Goal: Task Accomplishment & Management: Complete application form

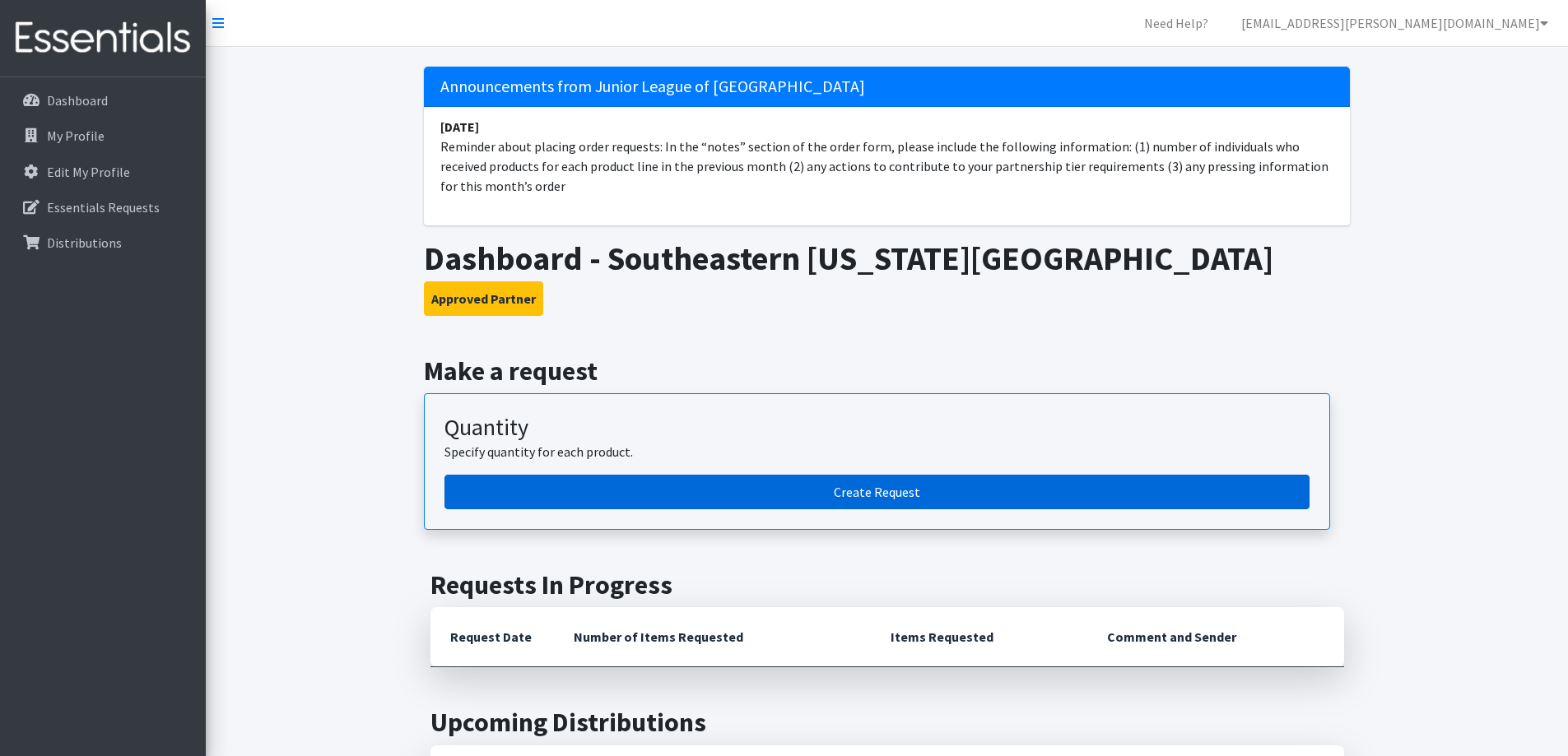
click at [863, 489] on link "Create Request" at bounding box center [877, 492] width 865 height 35
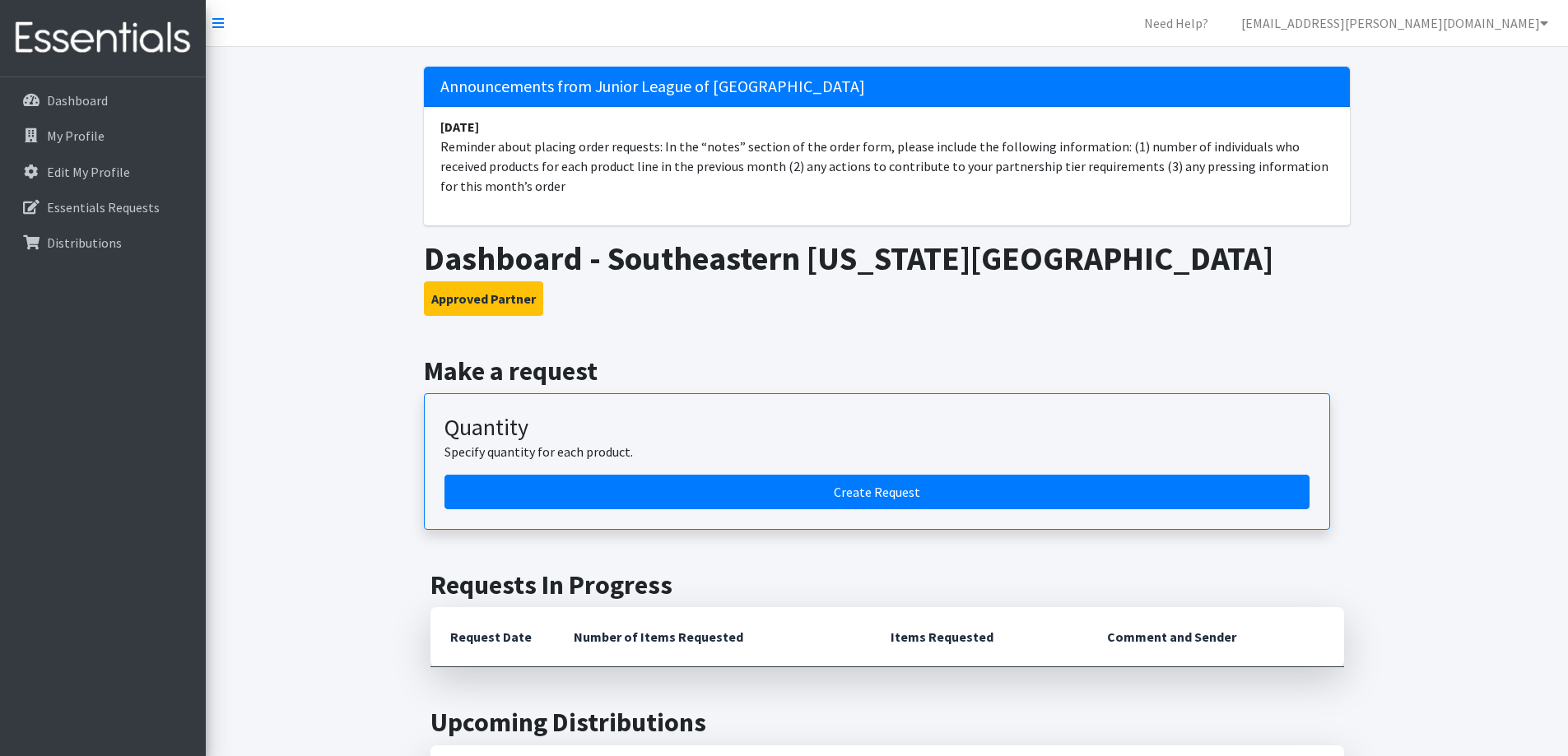
click at [766, 35] on nav "Need Help? thais.gomes@selu.edu My Co-Workers My Profile Logout" at bounding box center [887, 23] width 1363 height 47
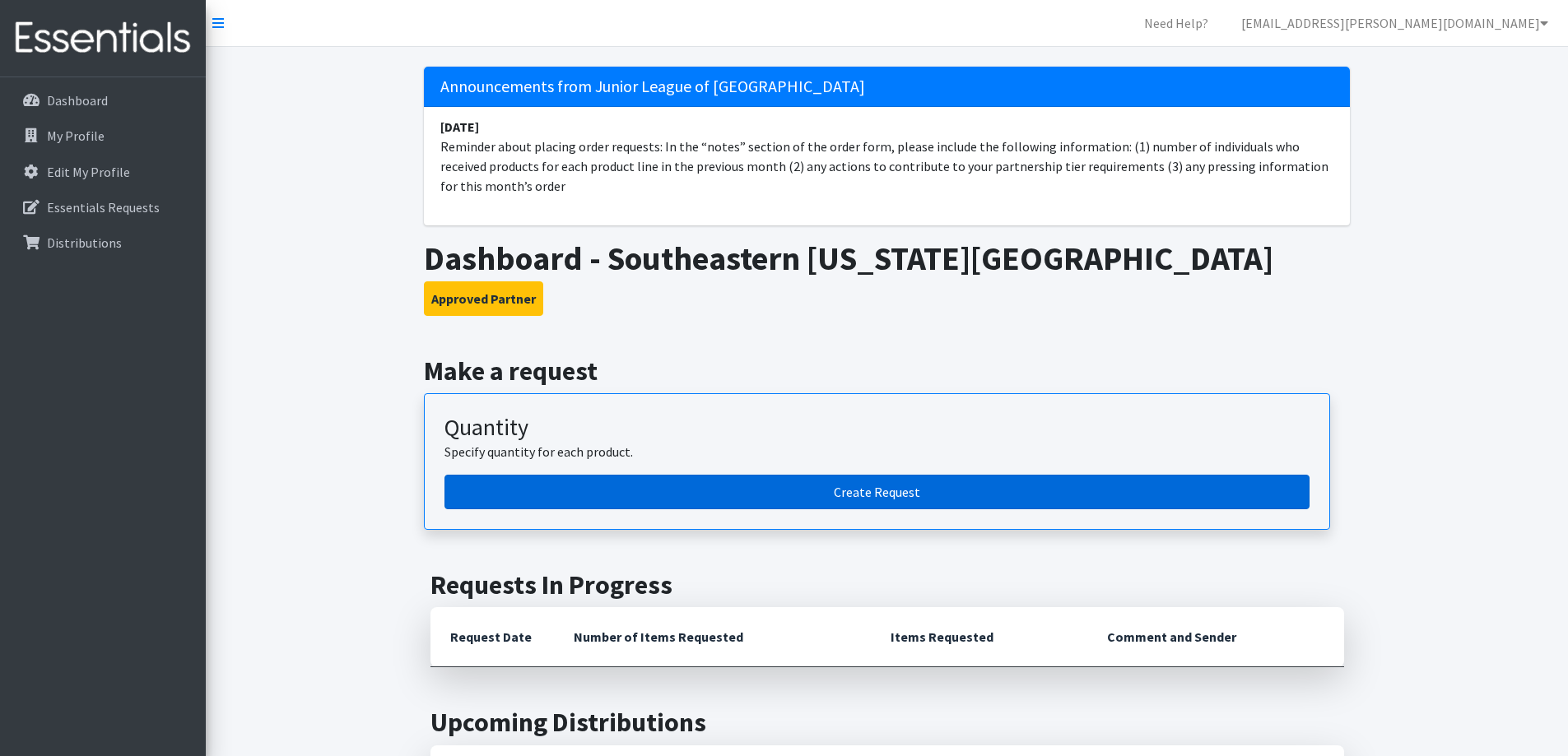
click at [904, 487] on link "Create Request" at bounding box center [877, 492] width 865 height 35
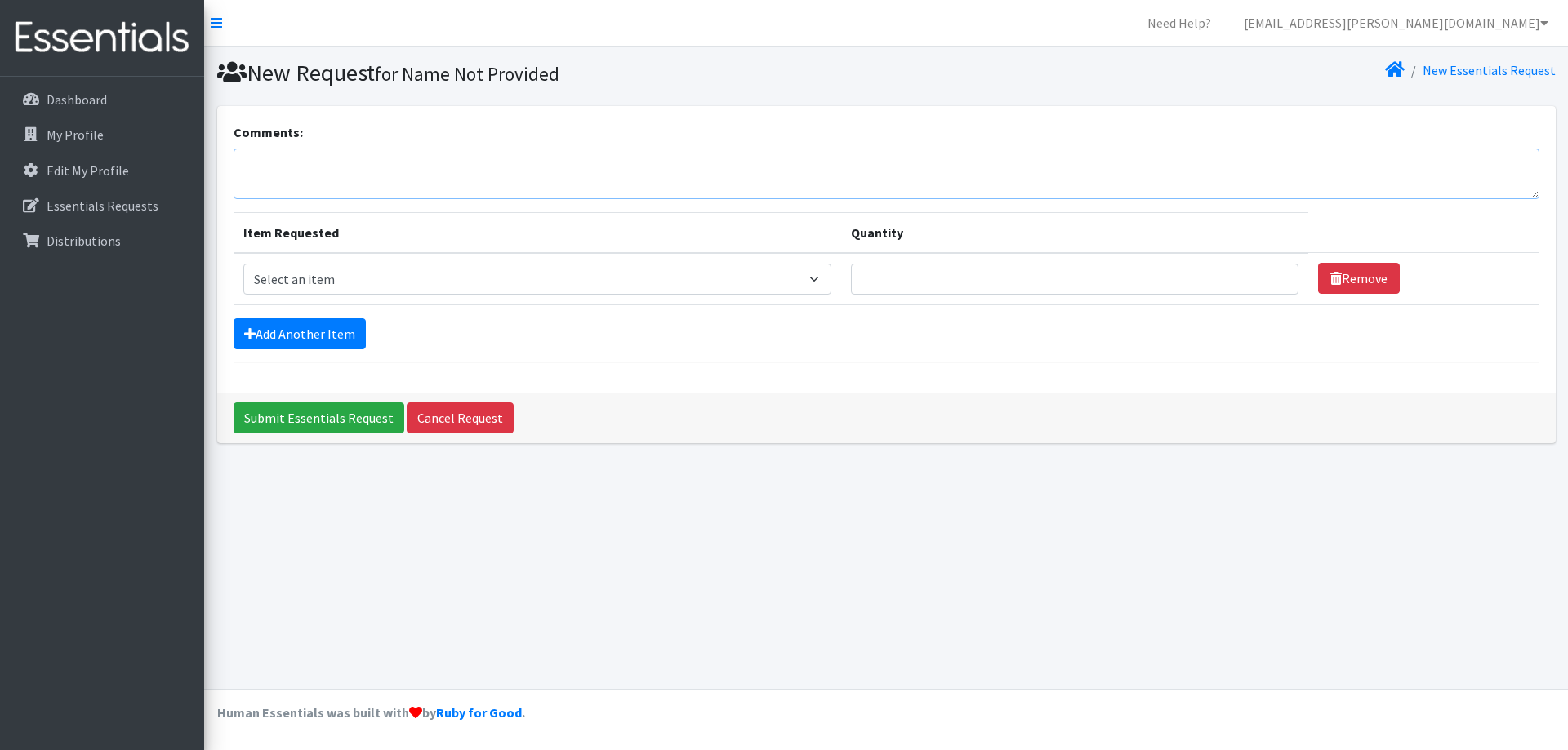
click at [315, 187] on textarea "Comments:" at bounding box center [886, 173] width 1306 height 50
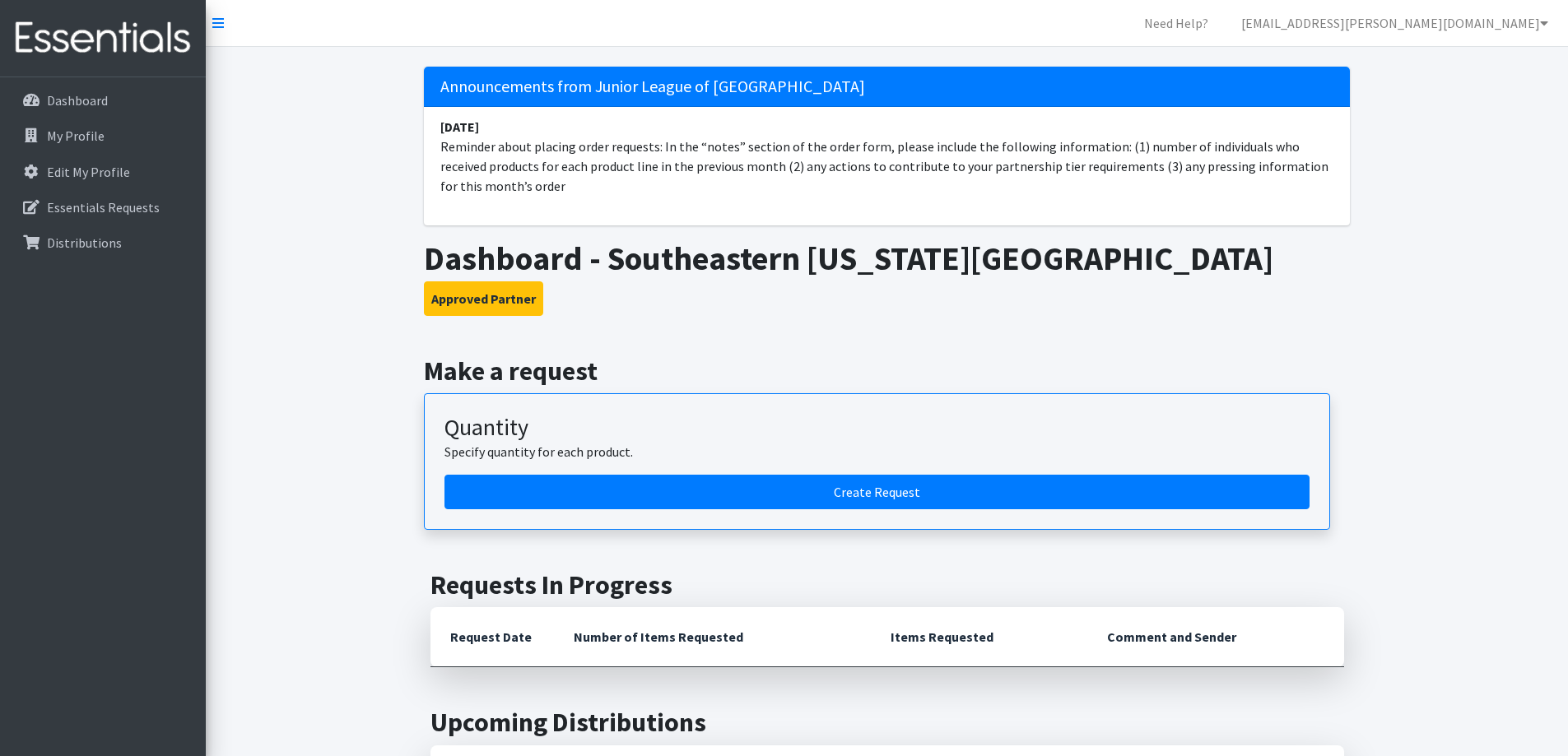
drag, startPoint x: 1108, startPoint y: 149, endPoint x: 822, endPoint y: 195, distance: 289.7
click at [822, 195] on li "January 10 Reminder about placing order requests: In the “notes” section of the…" at bounding box center [887, 156] width 926 height 99
copy li "(1) number of individuals who received products for each product line in the pr…"
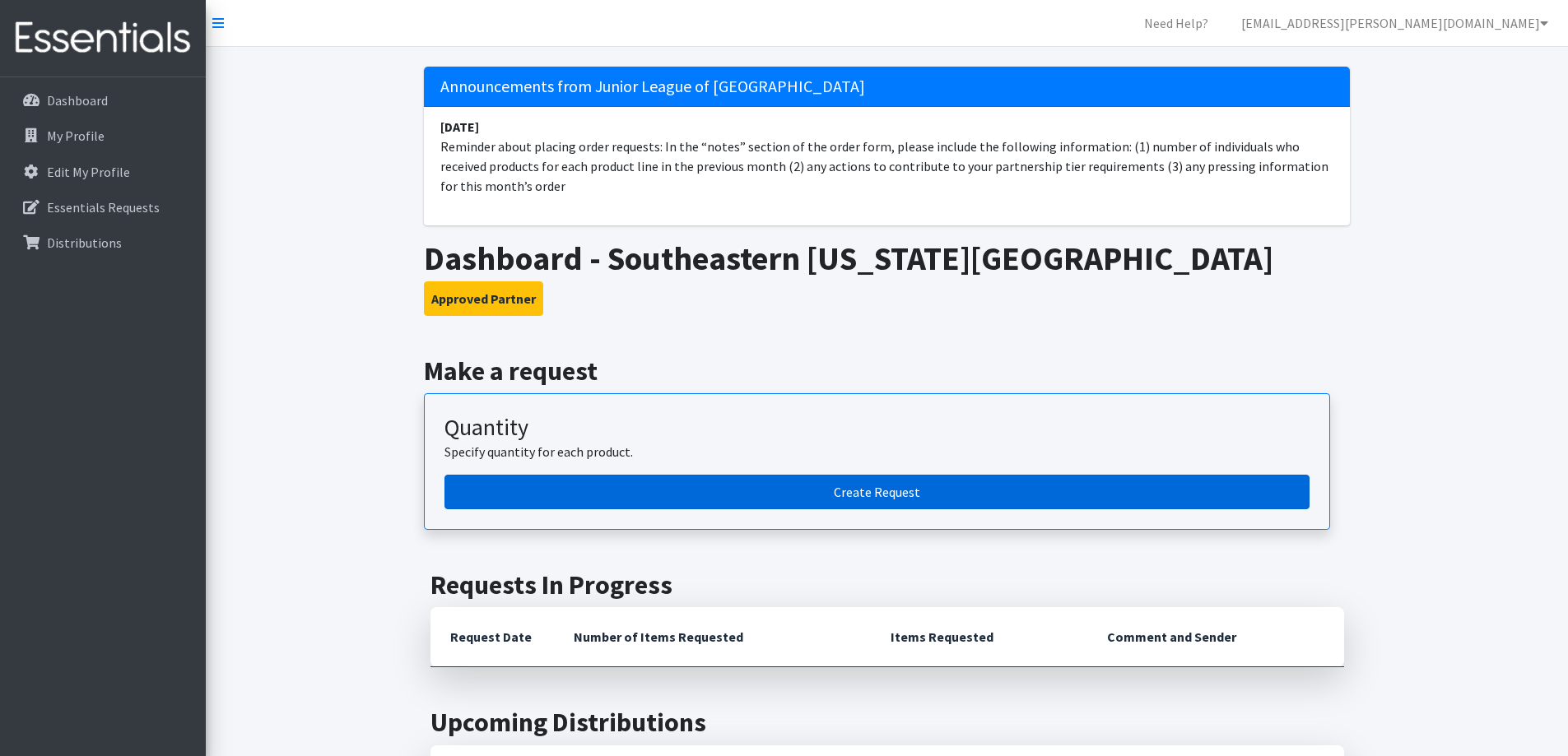
click at [764, 488] on link "Create Request" at bounding box center [877, 492] width 865 height 35
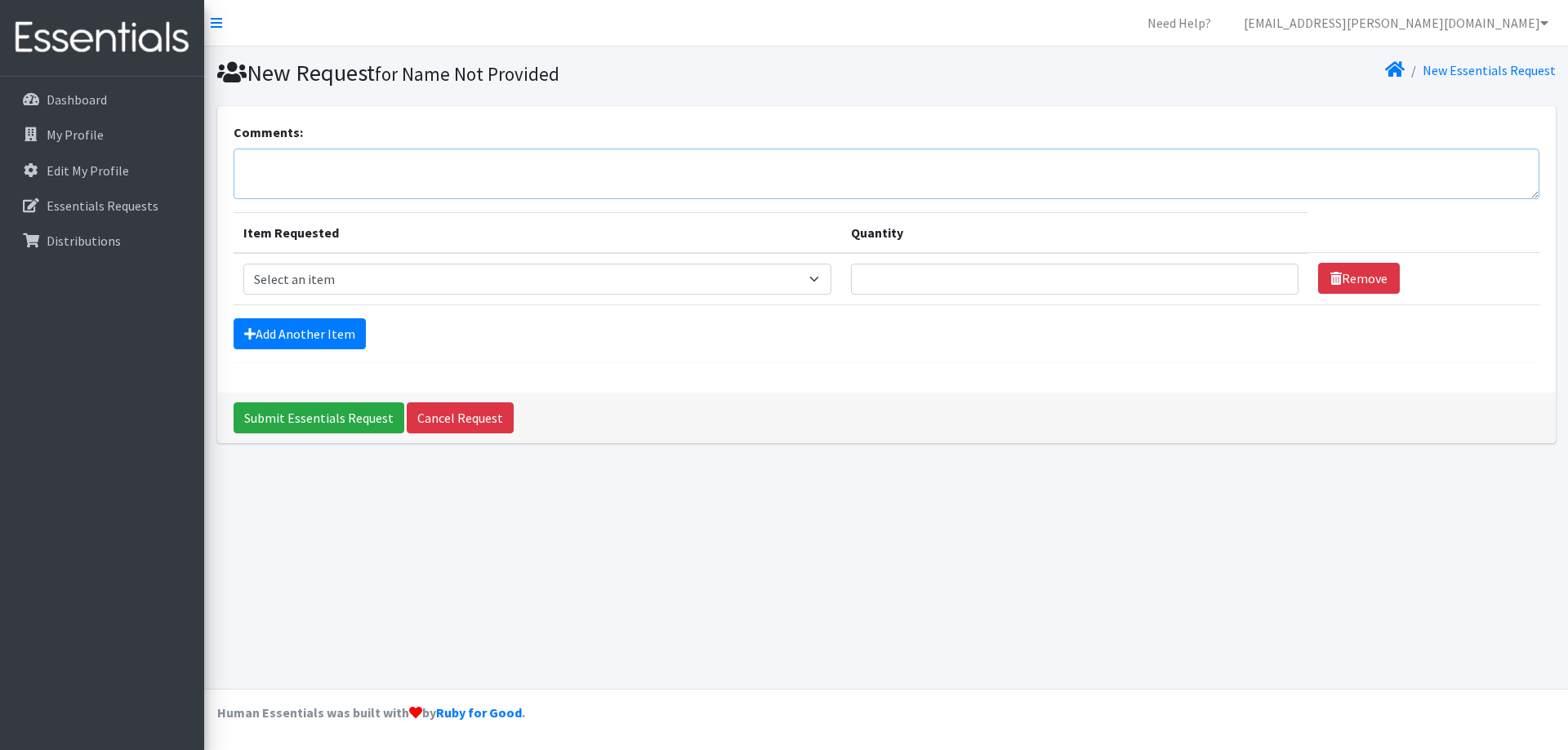
click at [371, 180] on textarea "Comments:" at bounding box center [886, 173] width 1306 height 50
paste textarea "(1) number of individuals who received products for each product line in the pr…"
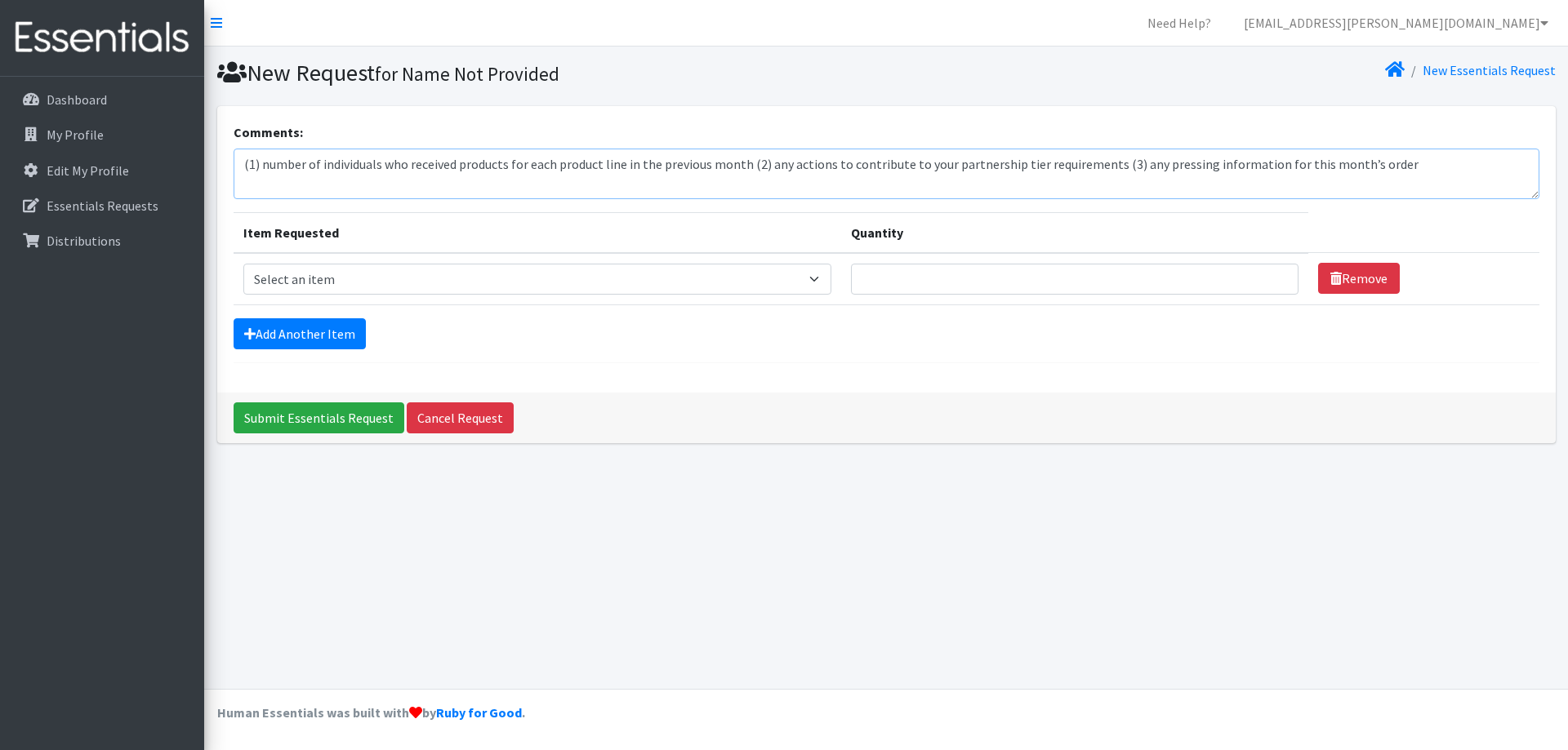
click at [743, 165] on textarea "(1) number of individuals who received products for each product line in the pr…" at bounding box center [886, 173] width 1306 height 50
drag, startPoint x: 741, startPoint y: 168, endPoint x: 637, endPoint y: 168, distance: 104.0
click at [637, 168] on textarea "(1) number of individuals who received products for each product line in the pr…" at bounding box center [886, 173] width 1306 height 50
click at [712, 169] on textarea "(1) number of individuals who received products for each product line in June/J…" at bounding box center [886, 173] width 1306 height 50
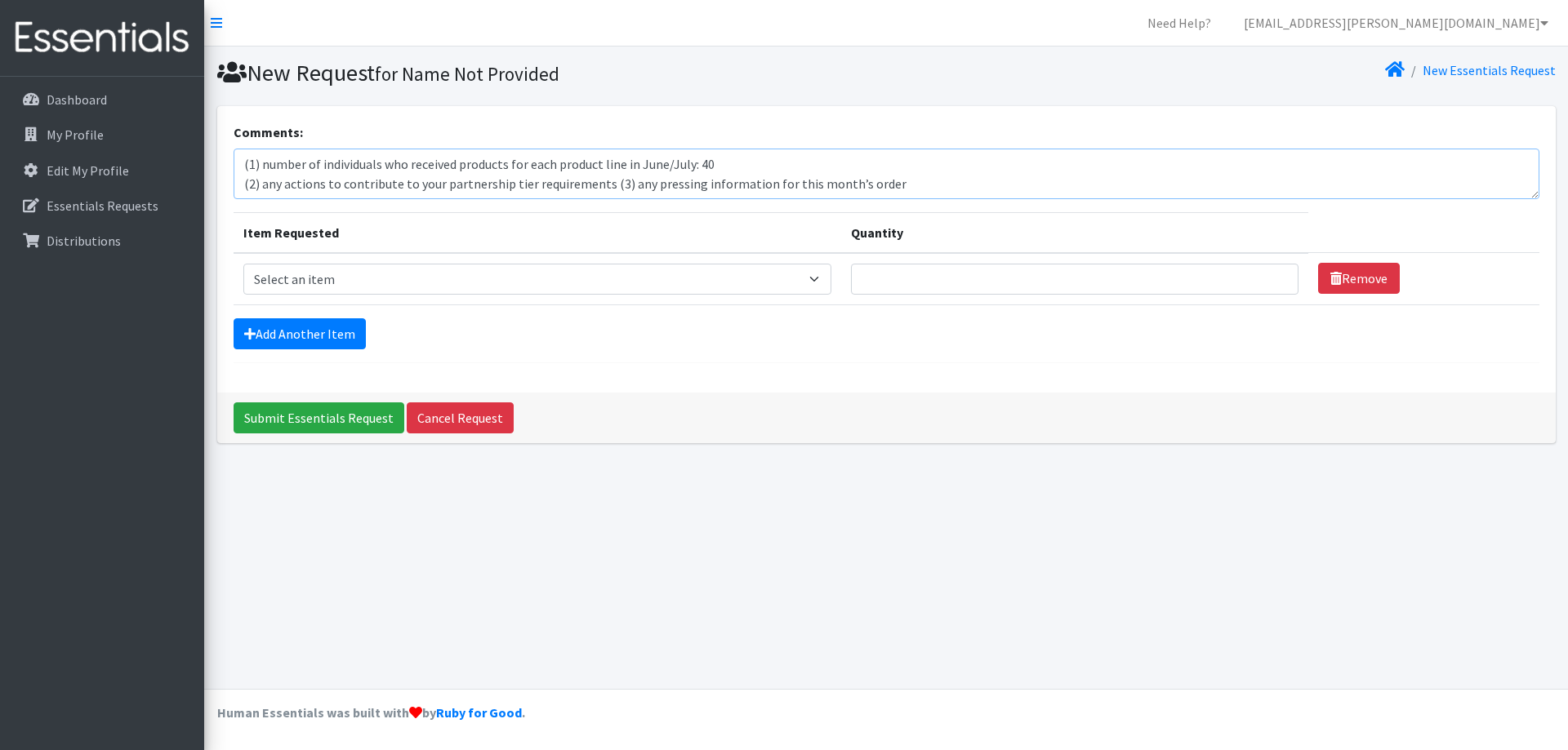
click at [606, 184] on textarea "(1) number of individuals who received products for each product line in June/J…" at bounding box center [886, 173] width 1306 height 50
click at [613, 171] on textarea "(1) number of individuals who received products for each product line in June/J…" at bounding box center [886, 173] width 1306 height 50
drag, startPoint x: 525, startPoint y: 186, endPoint x: 240, endPoint y: 178, distance: 285.1
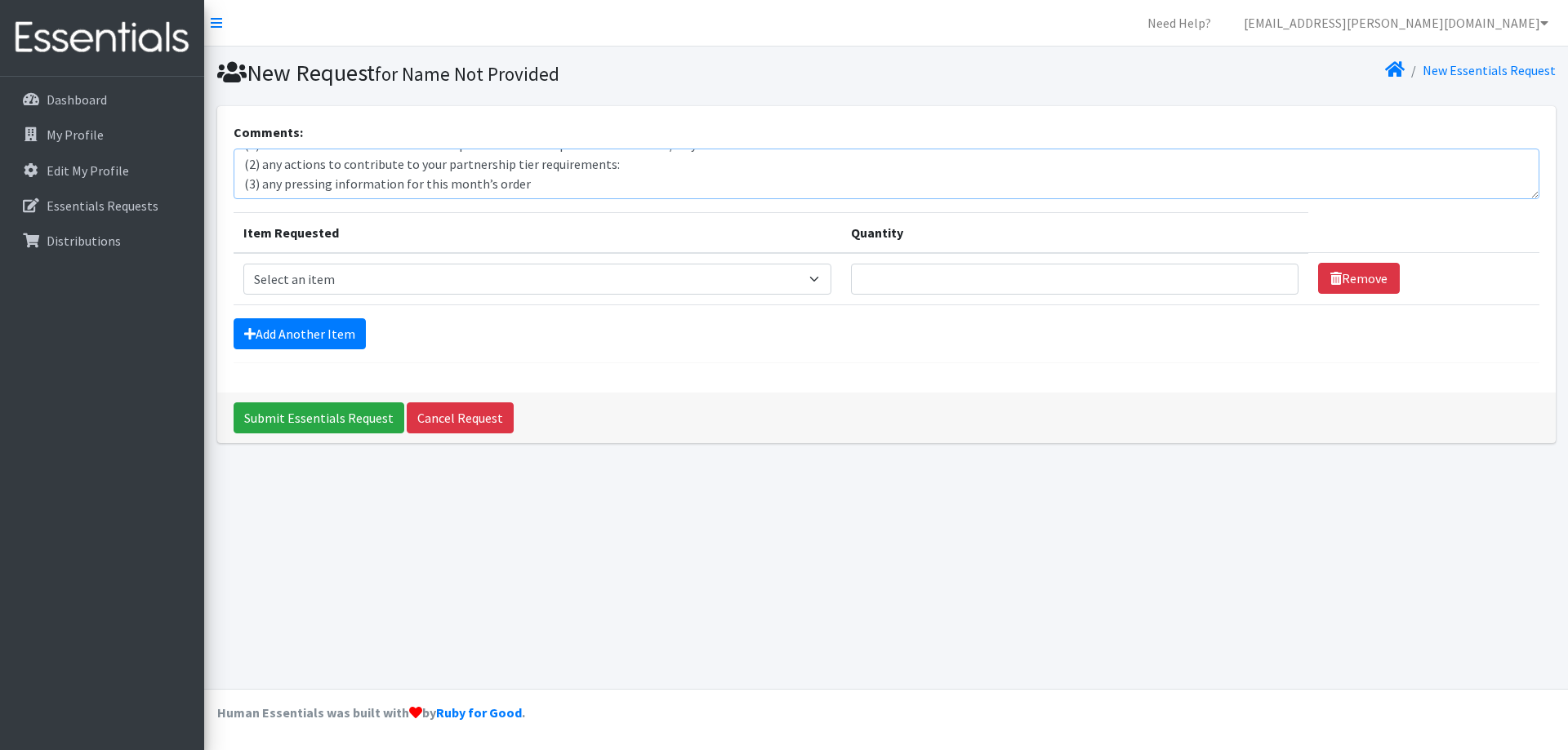
click at [240, 178] on textarea "(1) number of individuals who received products for each product line in June/J…" at bounding box center [886, 173] width 1306 height 50
type textarea "(1) number of individuals who received products for each product line in June/J…"
click at [500, 279] on select "Select an item PS - Liners PS - Pad, Overnight PS - Pad, Regular PS - Tampons, …" at bounding box center [538, 279] width 589 height 31
select select "14889"
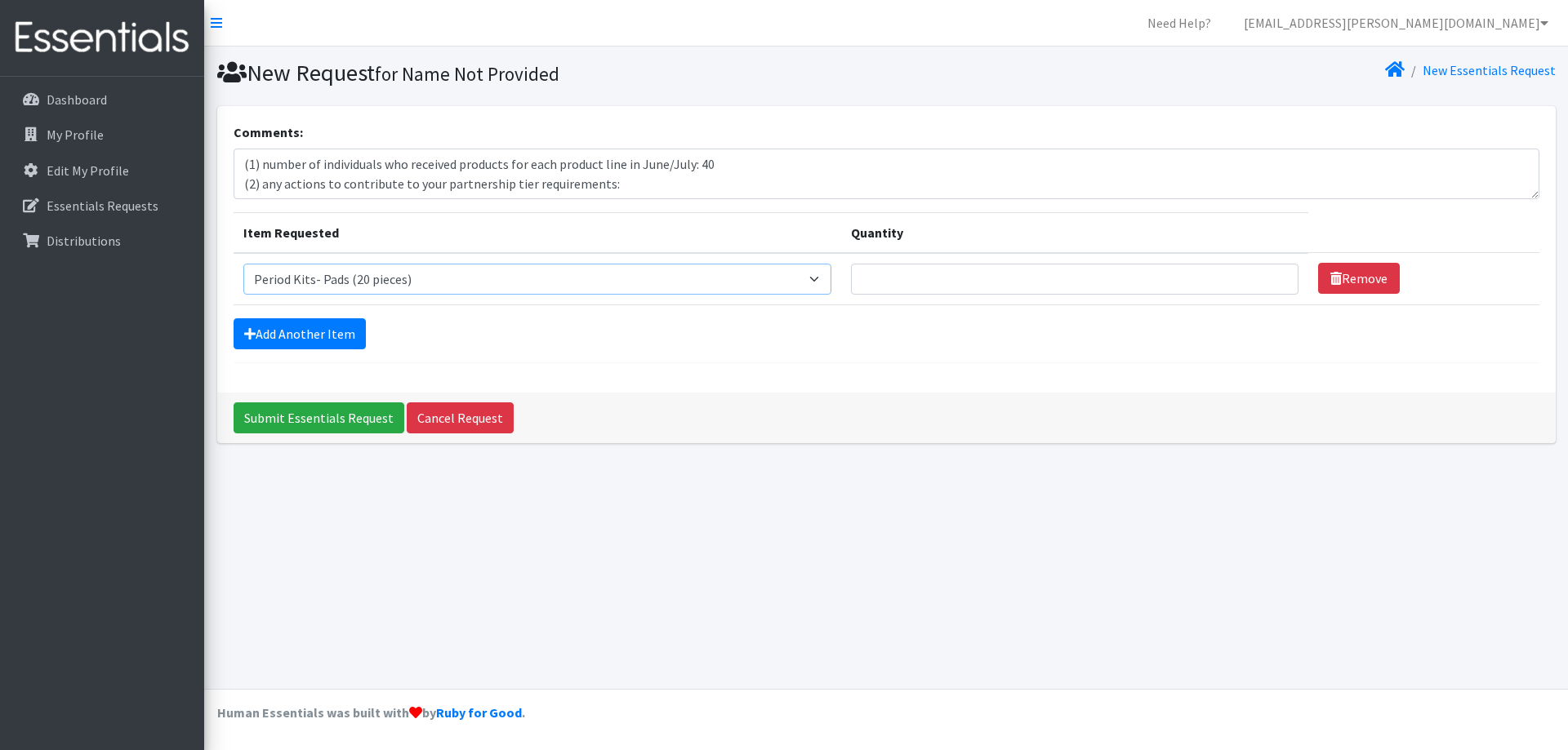
click at [244, 264] on select "Select an item PS - Liners PS - Pad, Overnight PS - Pad, Regular PS - Tampons, …" at bounding box center [538, 279] width 589 height 31
click at [1189, 278] on input "Quantity" at bounding box center [1075, 279] width 447 height 31
type input "40"
click at [1094, 349] on form "Comments: (1) number of individuals who received products for each product line…" at bounding box center [886, 242] width 1306 height 240
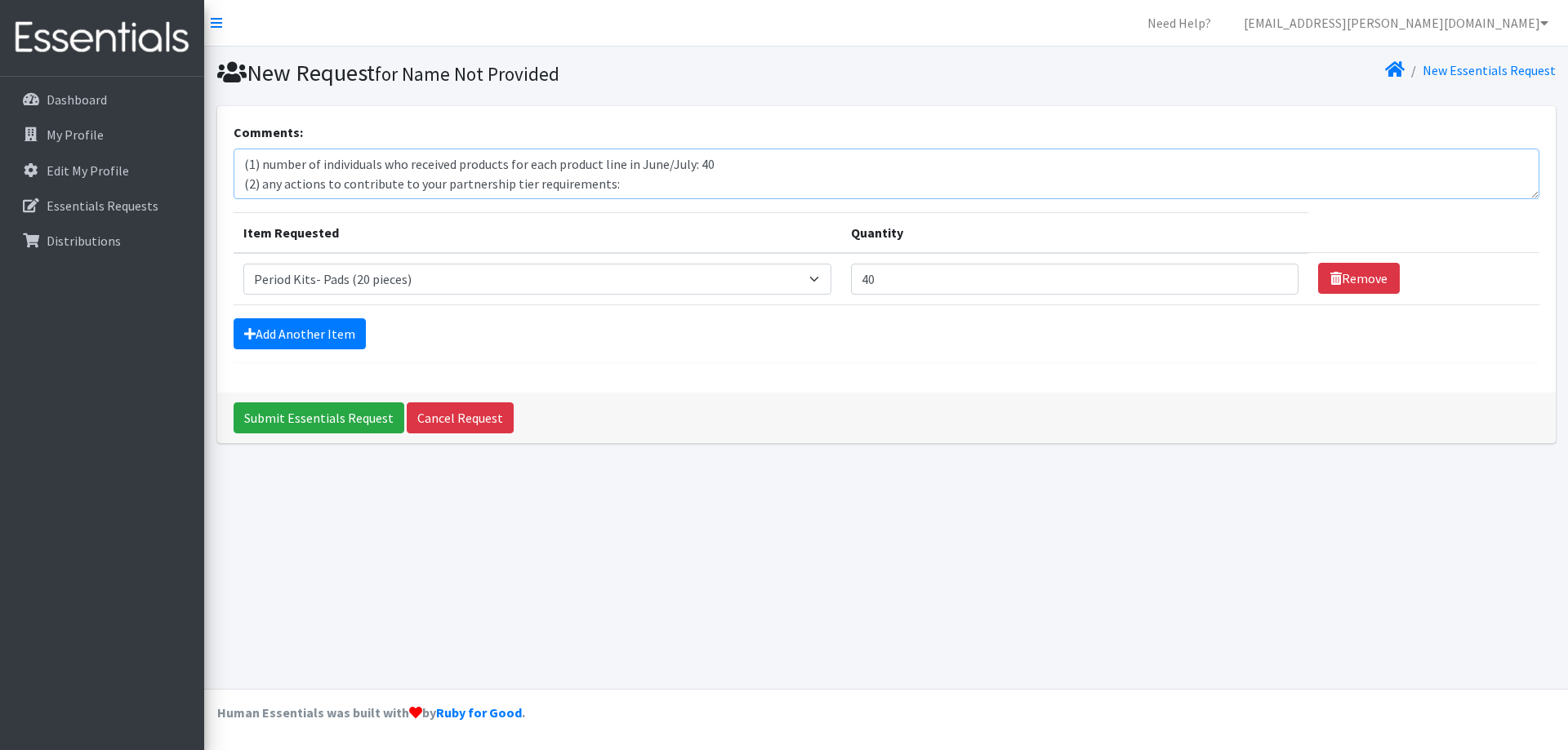
click at [642, 185] on textarea "(1) number of individuals who received products for each product line in June/J…" at bounding box center [886, 173] width 1306 height 50
click at [638, 186] on textarea "(1) number of individuals who received products for each product line in June/J…" at bounding box center [886, 173] width 1306 height 50
paste textarea "We really appreciate your support. I am attaching a picture of a sign we have a…"
drag, startPoint x: 796, startPoint y: 189, endPoint x: 900, endPoint y: 186, distance: 104.0
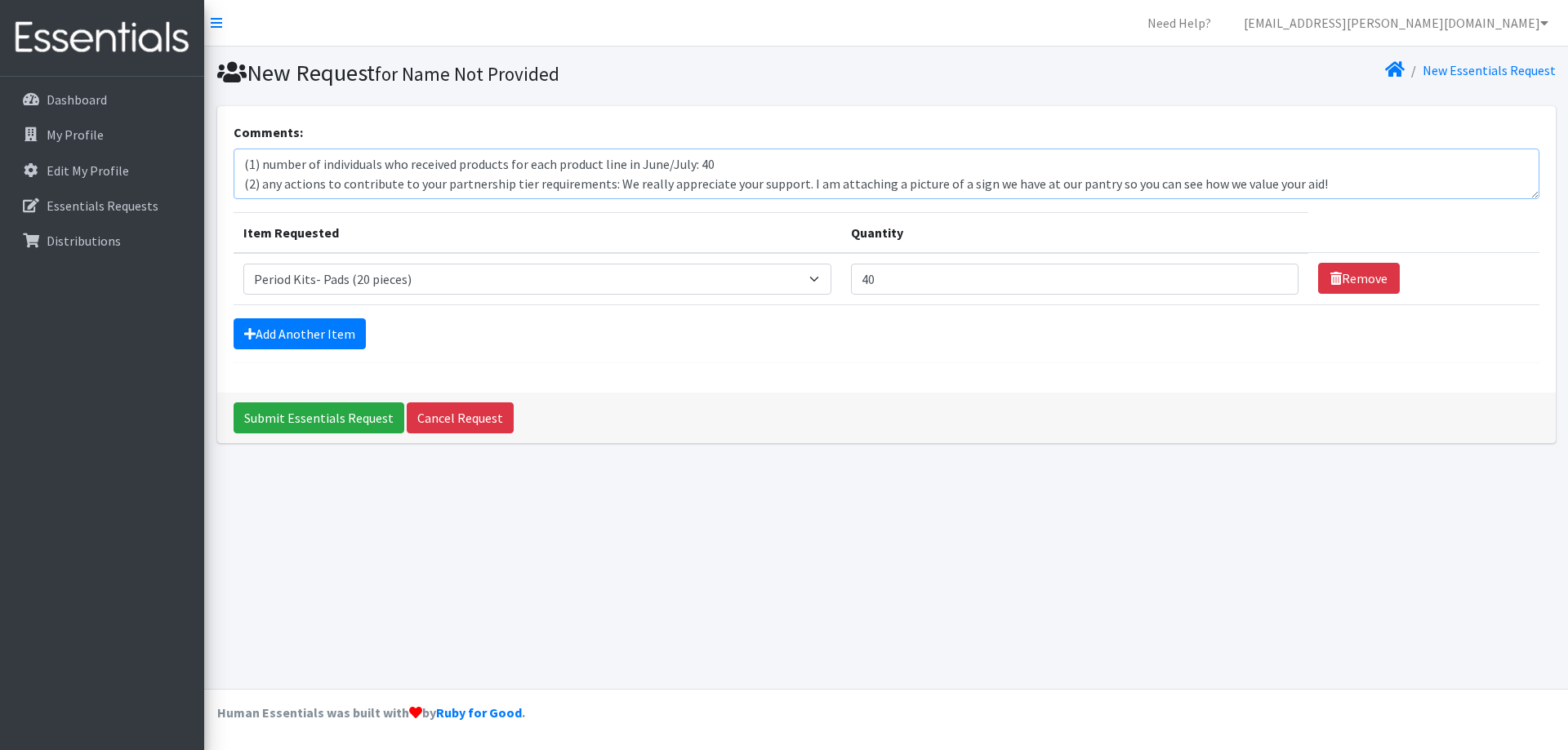
click at [900, 186] on textarea "(1) number of individuals who received products for each product line in June/J…" at bounding box center [886, 173] width 1306 height 50
click at [924, 174] on textarea "(1) number of individuals who received products for each product line in June/J…" at bounding box center [886, 173] width 1306 height 50
drag, startPoint x: 951, startPoint y: 162, endPoint x: 798, endPoint y: 165, distance: 153.0
click at [798, 165] on textarea "(1) number of individuals who received products for each product line in June/J…" at bounding box center [886, 173] width 1306 height 50
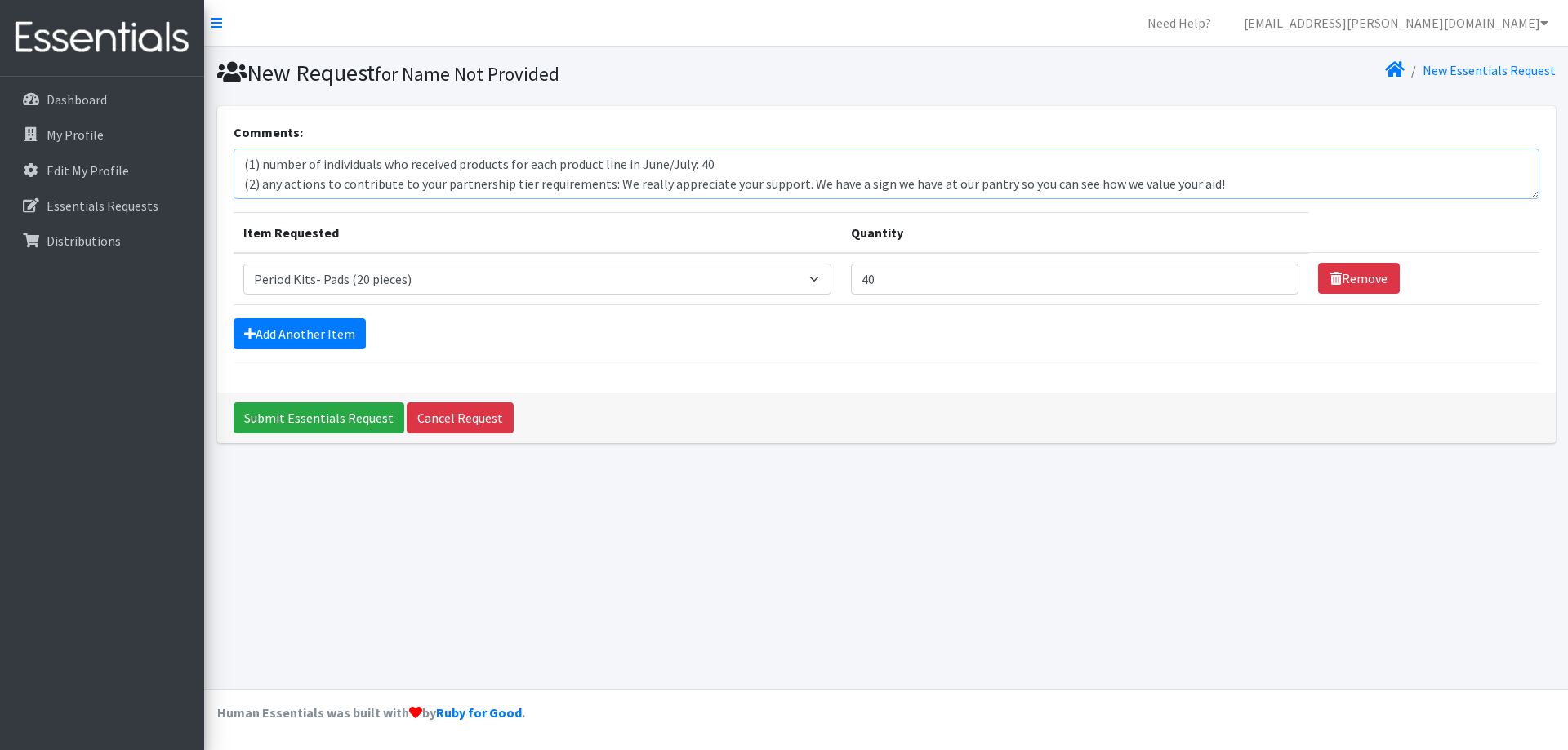
click at [881, 167] on textarea "(1) number of individuals who received products for each product line in June/J…" at bounding box center [886, 173] width 1306 height 50
click at [1034, 165] on textarea "(1) number of individuals who received products for each product line in June/J…" at bounding box center [886, 173] width 1306 height 50
click at [845, 186] on textarea "(1) number of individuals who received products for each product line in June/J…" at bounding box center [886, 173] width 1306 height 50
drag, startPoint x: 950, startPoint y: 187, endPoint x: 1023, endPoint y: 182, distance: 73.2
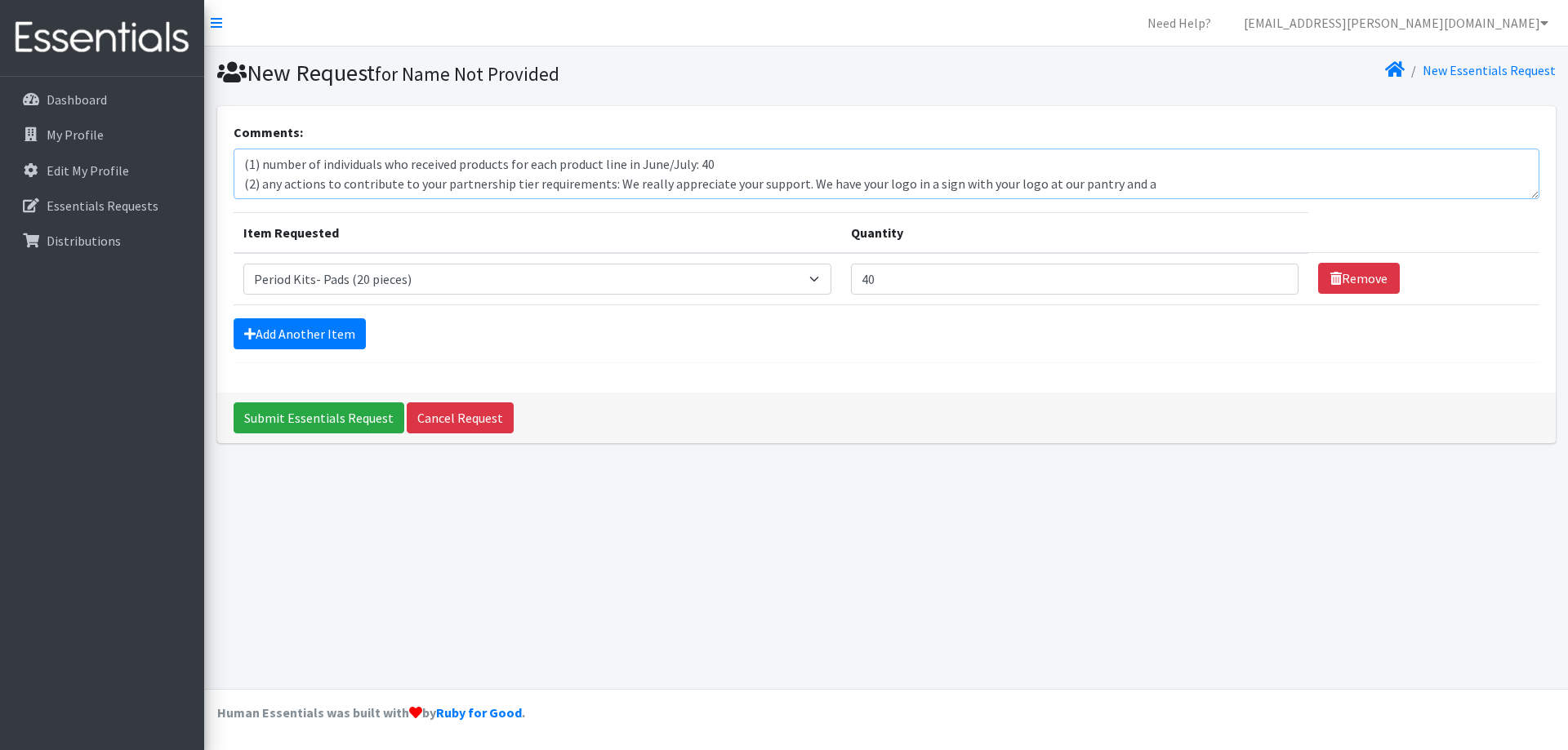
click at [1023, 182] on textarea "(1) number of individuals who received products for each product line in June/J…" at bounding box center [886, 173] width 1306 height 50
click at [1081, 180] on textarea "(1) number of individuals who received products for each product line in June/J…" at bounding box center [886, 173] width 1306 height 50
click at [1224, 188] on textarea "(1) number of individuals who received products for each product line in June/J…" at bounding box center [886, 173] width 1306 height 50
click at [1362, 177] on textarea "(1) number of individuals who received products for each product line in June/J…" at bounding box center [886, 173] width 1306 height 50
type textarea "(1) number of individuals who received products for each product line in June/J…"
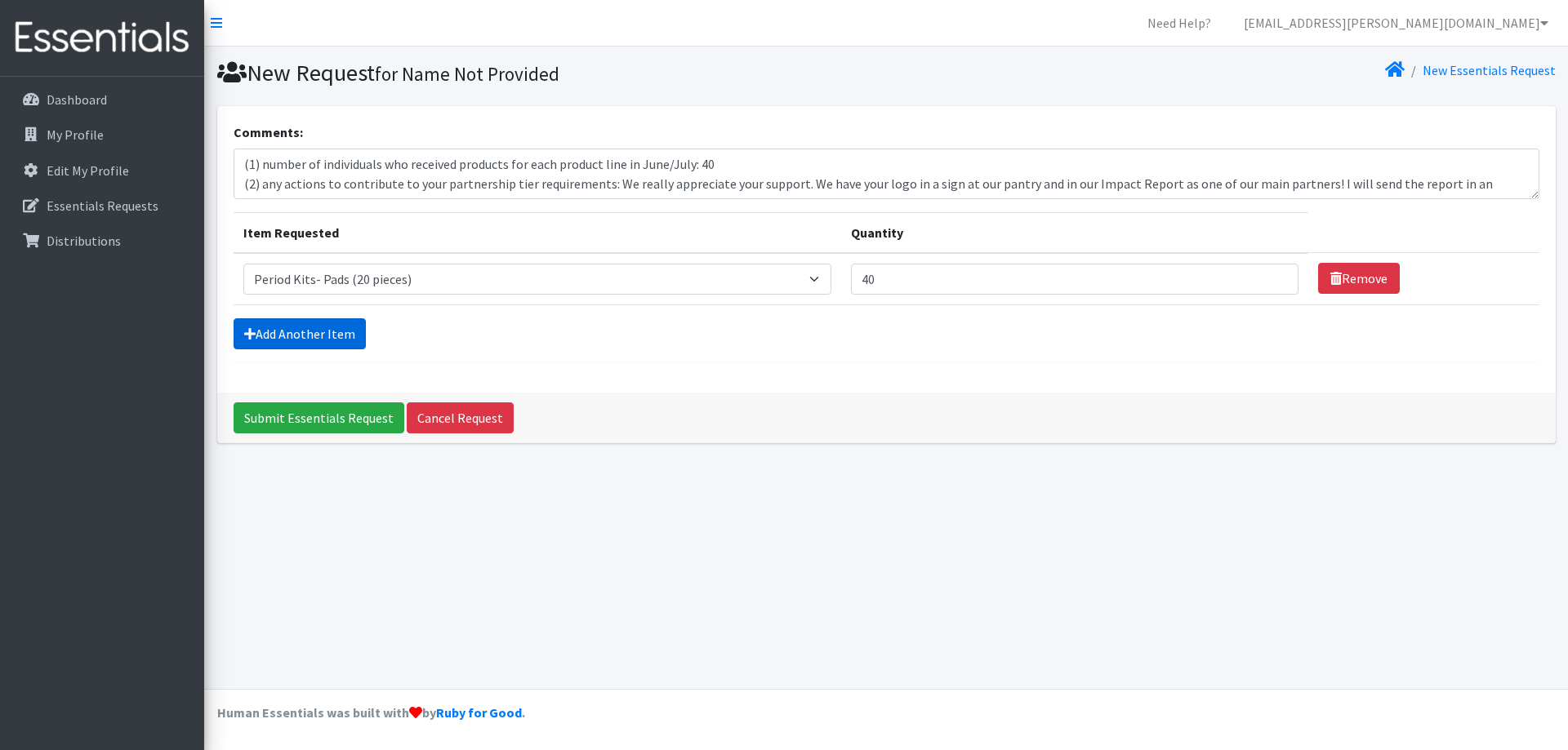
click at [331, 333] on link "Add Another Item" at bounding box center [300, 333] width 133 height 31
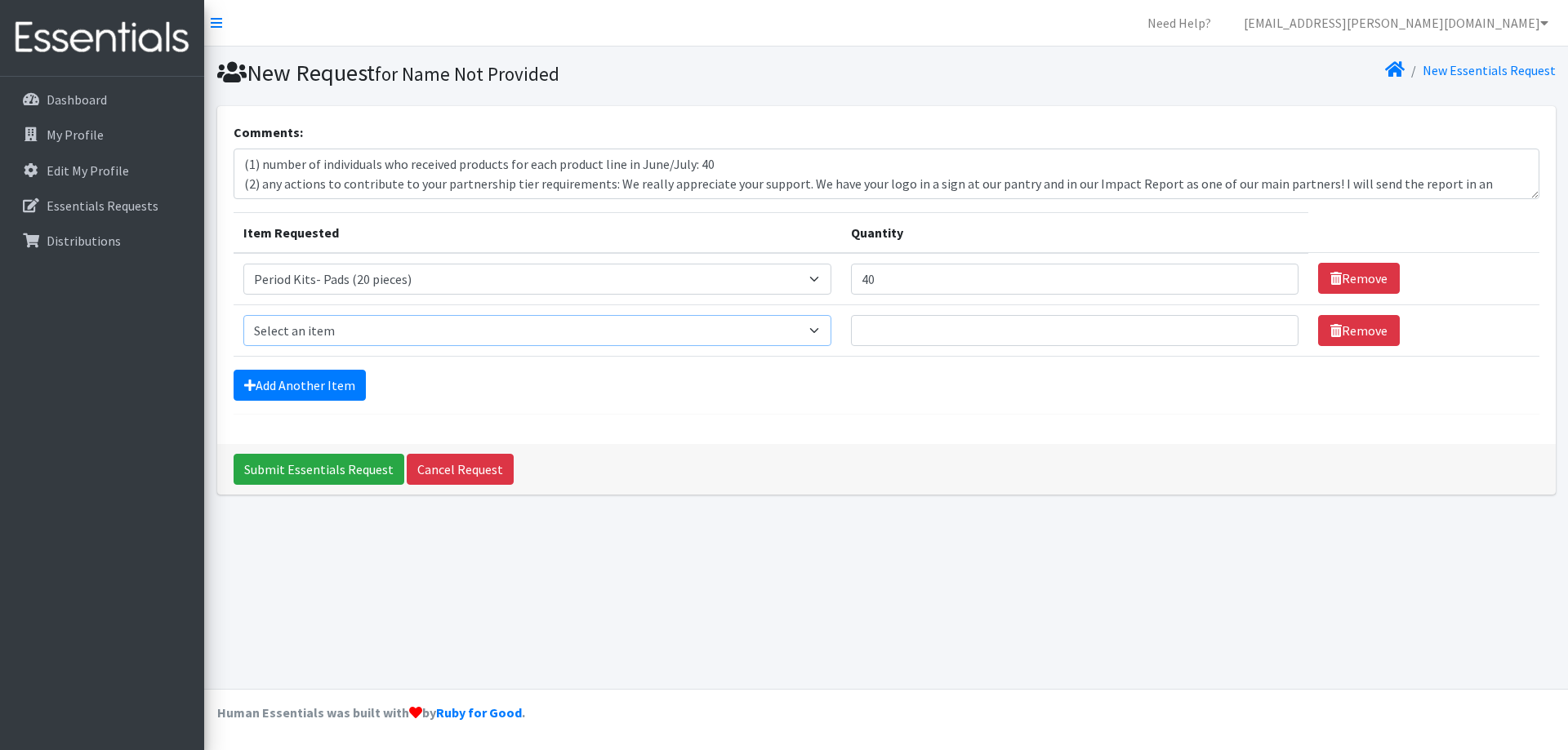
click at [331, 333] on select "Select an item PS - Liners PS - Pad, Overnight PS - Pad, Regular PS - Tampons, …" at bounding box center [538, 329] width 589 height 31
click at [630, 272] on select "Select an item PS - Liners PS - Pad, Overnight PS - Pad, Regular PS - Tampons, …" at bounding box center [538, 279] width 589 height 31
click at [672, 240] on th "Item Requested" at bounding box center [538, 233] width 609 height 41
click at [891, 282] on input "40" at bounding box center [1075, 279] width 447 height 31
type input "4"
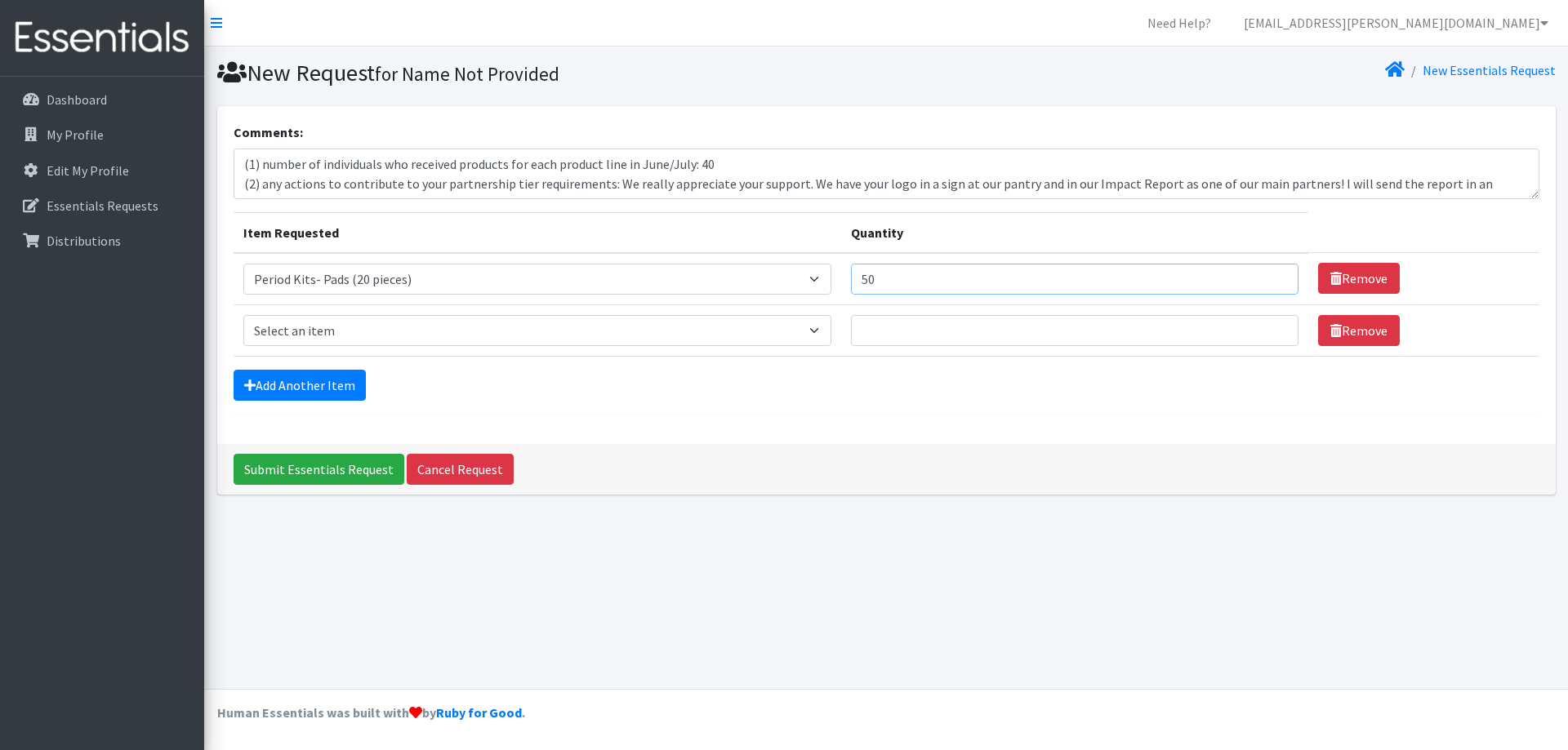
type input "50"
drag, startPoint x: 510, startPoint y: 169, endPoint x: 695, endPoint y: 167, distance: 185.0
click at [695, 167] on textarea "(1) number of individuals who received products for each product line in June/J…" at bounding box center [886, 173] width 1306 height 50
drag, startPoint x: 796, startPoint y: 186, endPoint x: 607, endPoint y: 188, distance: 189.0
click at [607, 188] on textarea "(1) number of individuals who received products: 40 (2) any actions to contribu…" at bounding box center [886, 173] width 1306 height 50
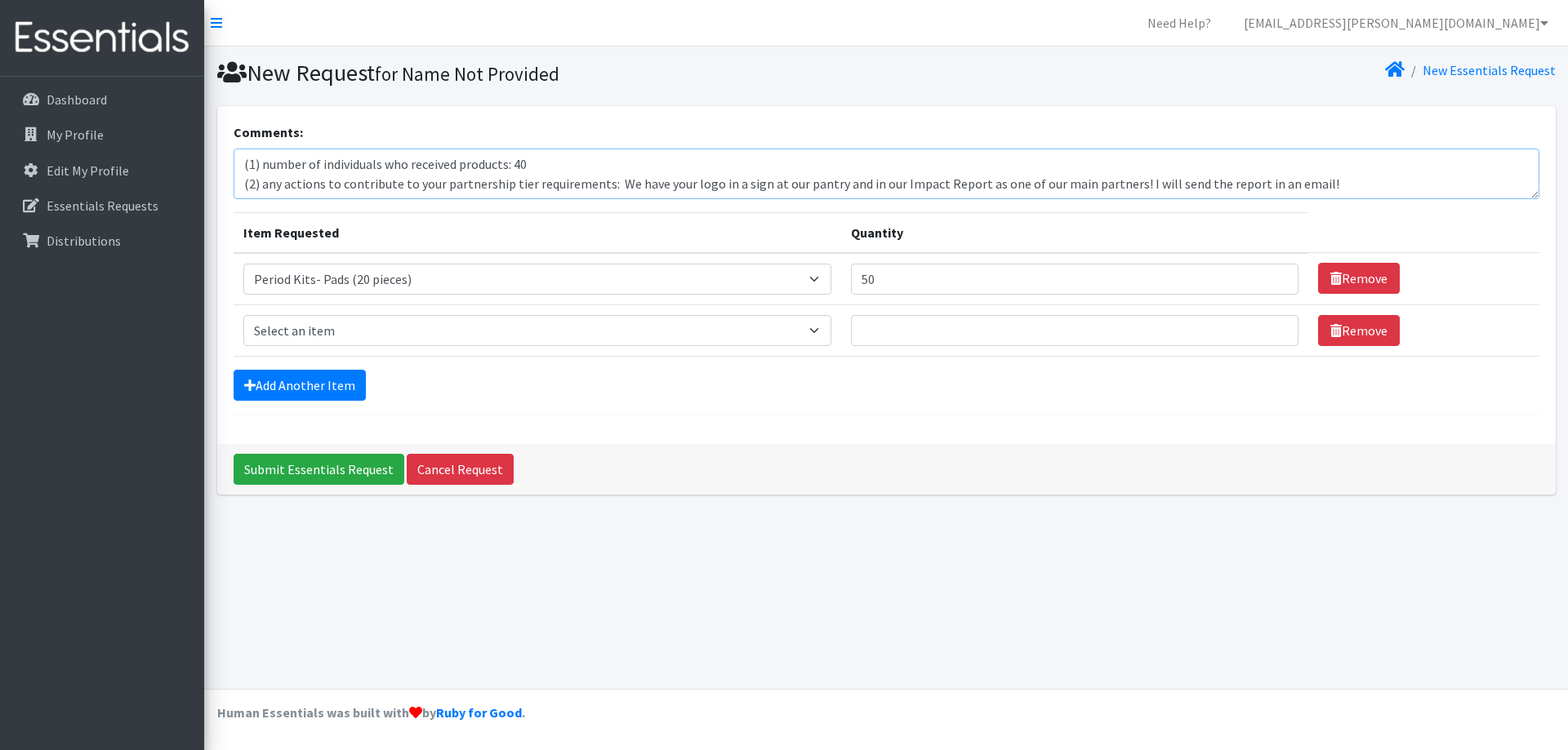
click at [1323, 185] on textarea "(1) number of individuals who received products: 40 (2) any actions to contribu…" at bounding box center [886, 173] width 1306 height 50
type textarea "(1) number of individuals who received products: 40 (2) any actions to contribu…"
click at [836, 372] on div "Add Another Item" at bounding box center [886, 385] width 1306 height 31
drag, startPoint x: 318, startPoint y: 473, endPoint x: 388, endPoint y: 415, distance: 90.9
click at [388, 415] on div "Comments: (1) number of individuals who received products: 40 (2) any actions t…" at bounding box center [886, 300] width 1338 height 389
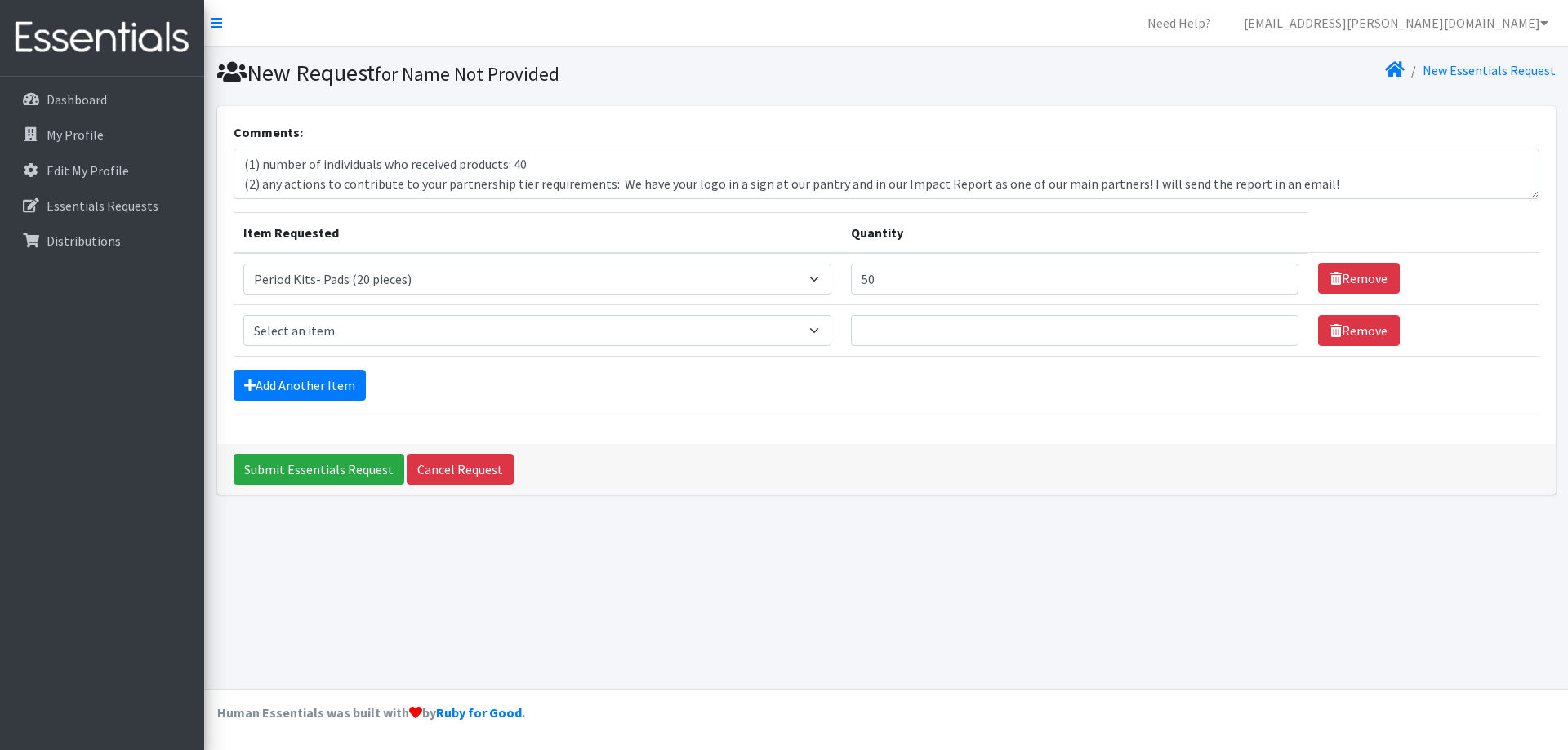
click at [388, 415] on div "Comments: (1) number of individuals who received products: 40 (2) any actions t…" at bounding box center [886, 275] width 1338 height 338
click at [545, 277] on select "Select an item PS - Liners PS - Pad, Overnight PS - Pad, Regular PS - Tampons, …" at bounding box center [538, 279] width 589 height 31
click at [244, 264] on select "Select an item PS - Liners PS - Pad, Overnight PS - Pad, Regular PS - Tampons, …" at bounding box center [538, 279] width 589 height 31
click at [313, 469] on input "Submit Essentials Request" at bounding box center [319, 469] width 170 height 31
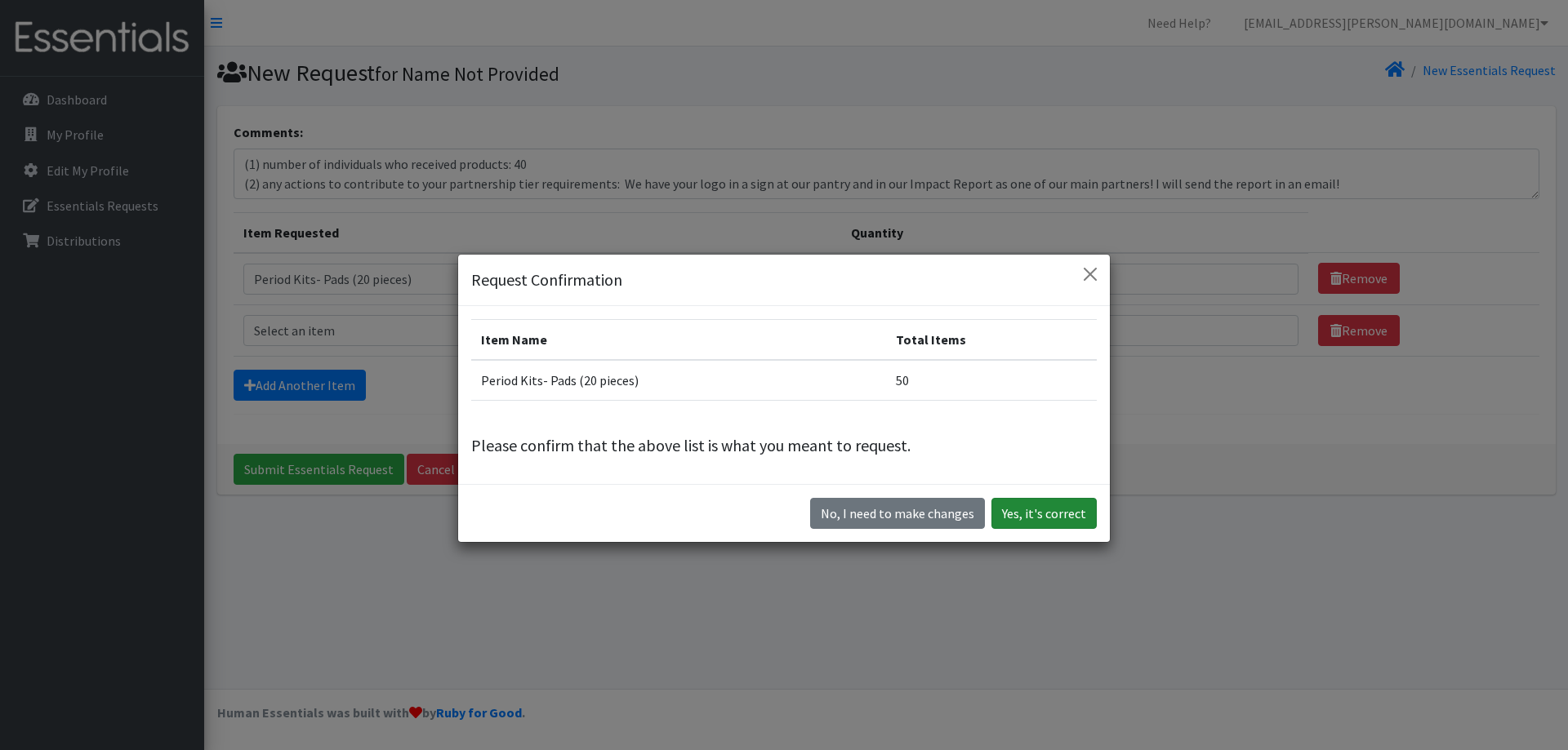
click at [1051, 514] on button "Yes, it's correct" at bounding box center [1044, 513] width 105 height 31
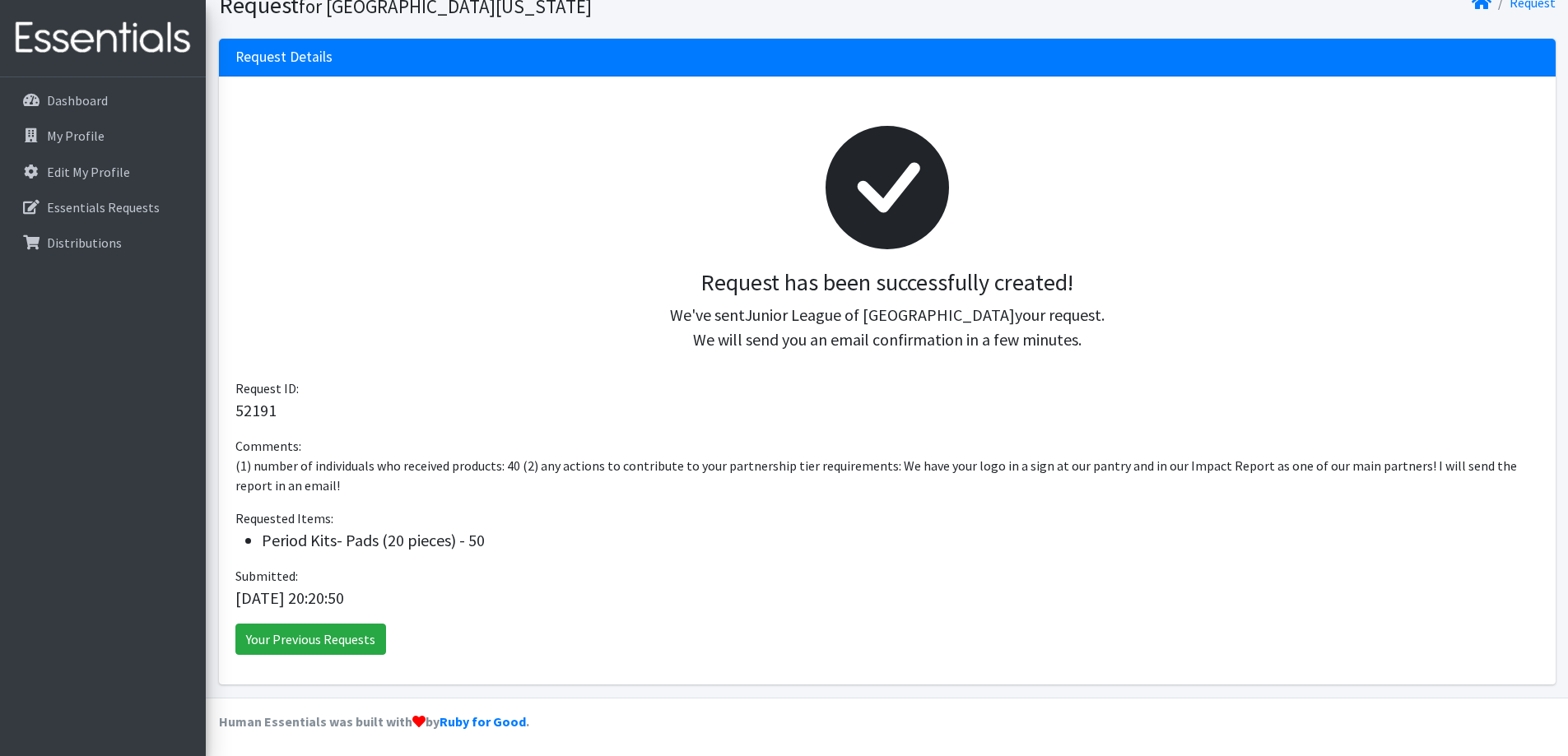
scroll to position [126, 0]
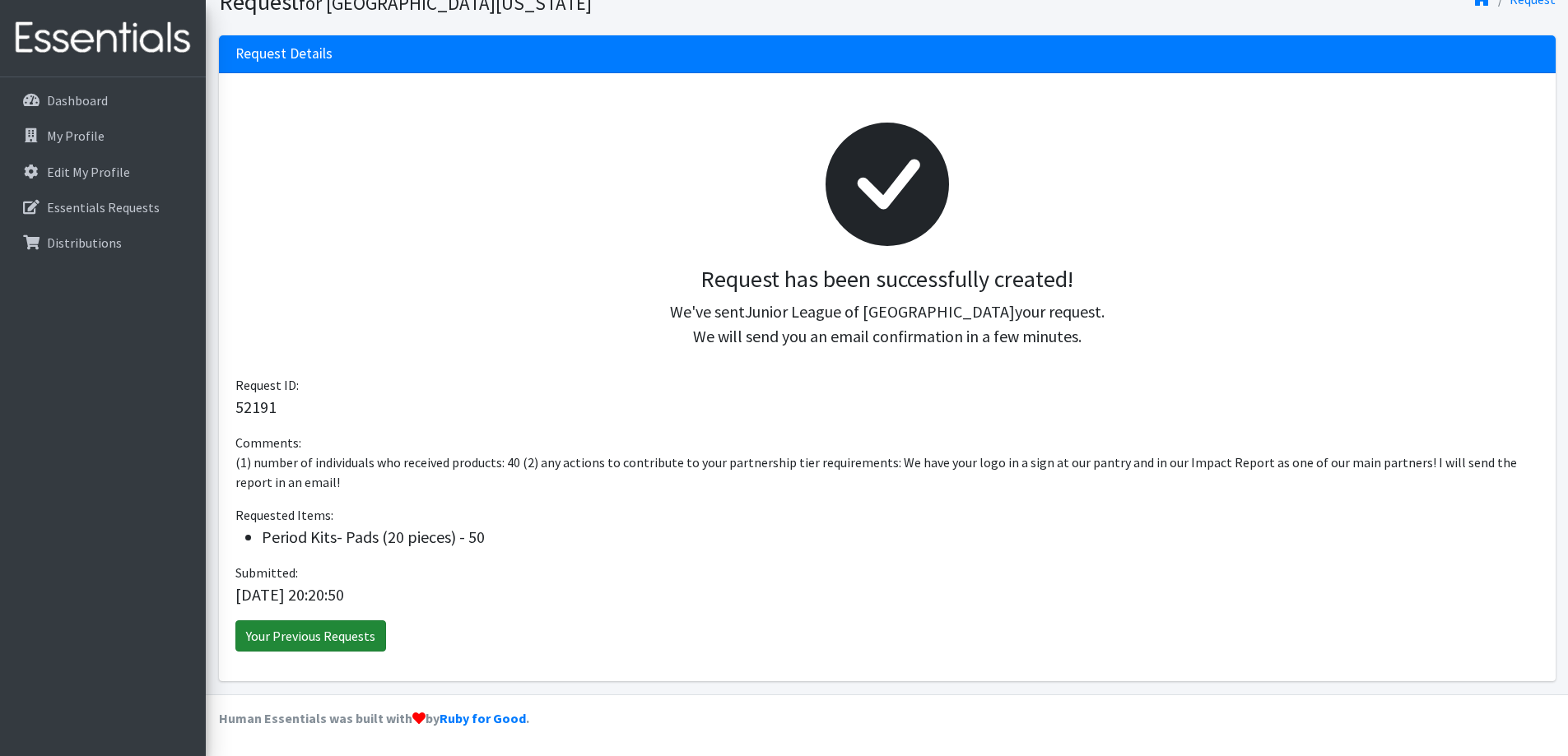
click at [352, 638] on link "Your Previous Requests" at bounding box center [310, 635] width 151 height 31
